Goal: Navigation & Orientation: Find specific page/section

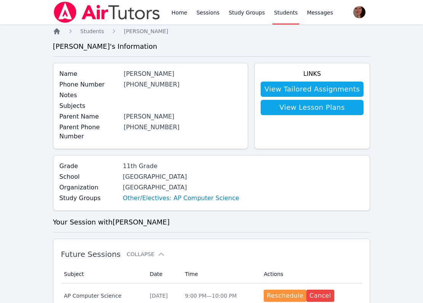
click at [58, 31] on icon "Breadcrumb" at bounding box center [57, 31] width 6 height 6
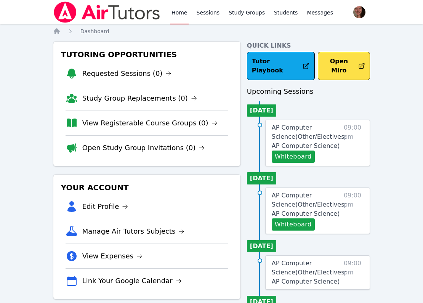
click at [68, 8] on img at bounding box center [107, 12] width 108 height 21
